Goal: Use online tool/utility: Utilize a website feature to perform a specific function

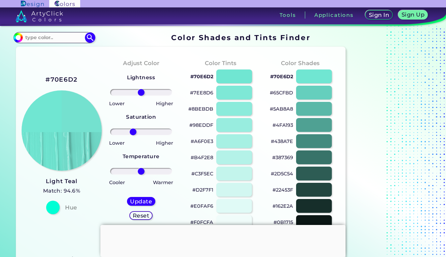
drag, startPoint x: 139, startPoint y: 131, endPoint x: 133, endPoint y: 126, distance: 7.9
type input "-29"
click at [133, 126] on div "Lightness Saturation Temperature Lower Higher Lower Higher Cooler Warmer Update…" at bounding box center [140, 149] width 69 height 162
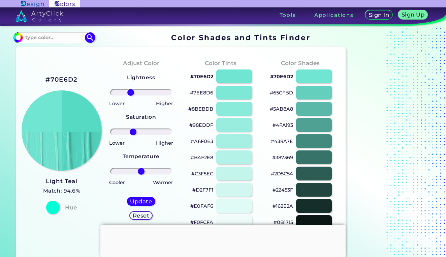
drag, startPoint x: 142, startPoint y: 92, endPoint x: 131, endPoint y: 91, distance: 11.5
type input "-37"
click at [131, 91] on input "range" at bounding box center [141, 92] width 62 height 7
type input "4"
click at [142, 167] on div "Lightness Saturation Temperature Lower Higher Lower Higher Cooler Warmer Update…" at bounding box center [140, 149] width 69 height 162
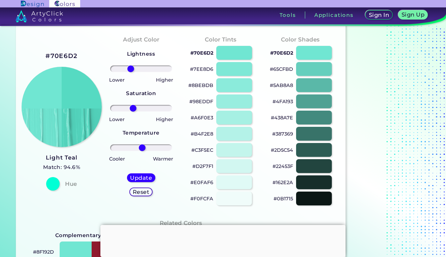
scroll to position [31, 0]
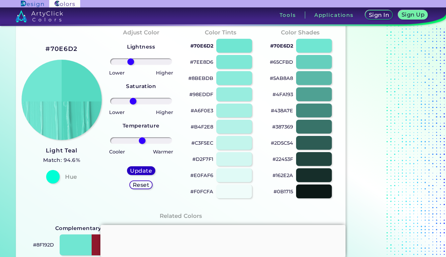
click at [146, 168] on h5 "Update" at bounding box center [141, 170] width 20 height 5
type input "#56dac2"
type input "0"
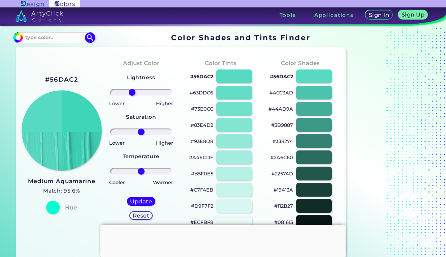
drag, startPoint x: 143, startPoint y: 92, endPoint x: 132, endPoint y: 92, distance: 11.5
type input "-33"
click at [132, 92] on input "range" at bounding box center [141, 92] width 62 height 7
drag, startPoint x: 140, startPoint y: 133, endPoint x: 131, endPoint y: 131, distance: 9.6
type input "-35"
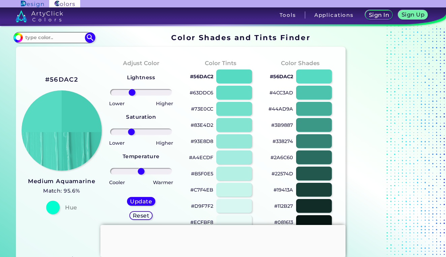
click at [131, 131] on input "range" at bounding box center [141, 131] width 62 height 7
click at [146, 203] on h5 "Update" at bounding box center [141, 201] width 20 height 5
type input "#47cdb4"
type input "0"
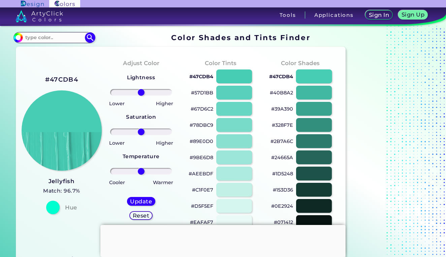
click at [315, 73] on div at bounding box center [314, 76] width 36 height 14
type input "#47cdb4"
